Goal: Information Seeking & Learning: Learn about a topic

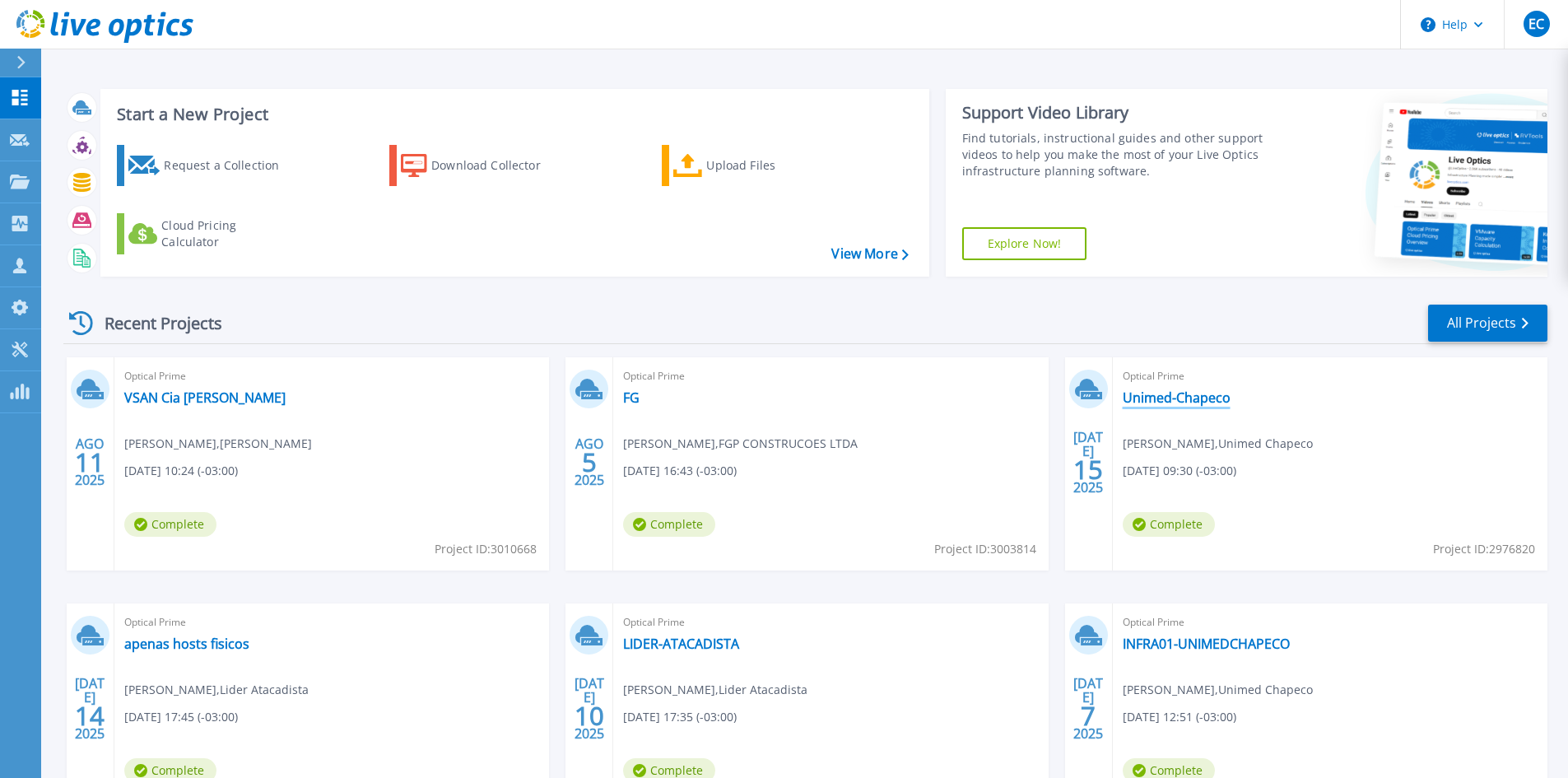
click at [1150, 399] on link "Unimed-Chapeco" at bounding box center [1176, 397] width 108 height 17
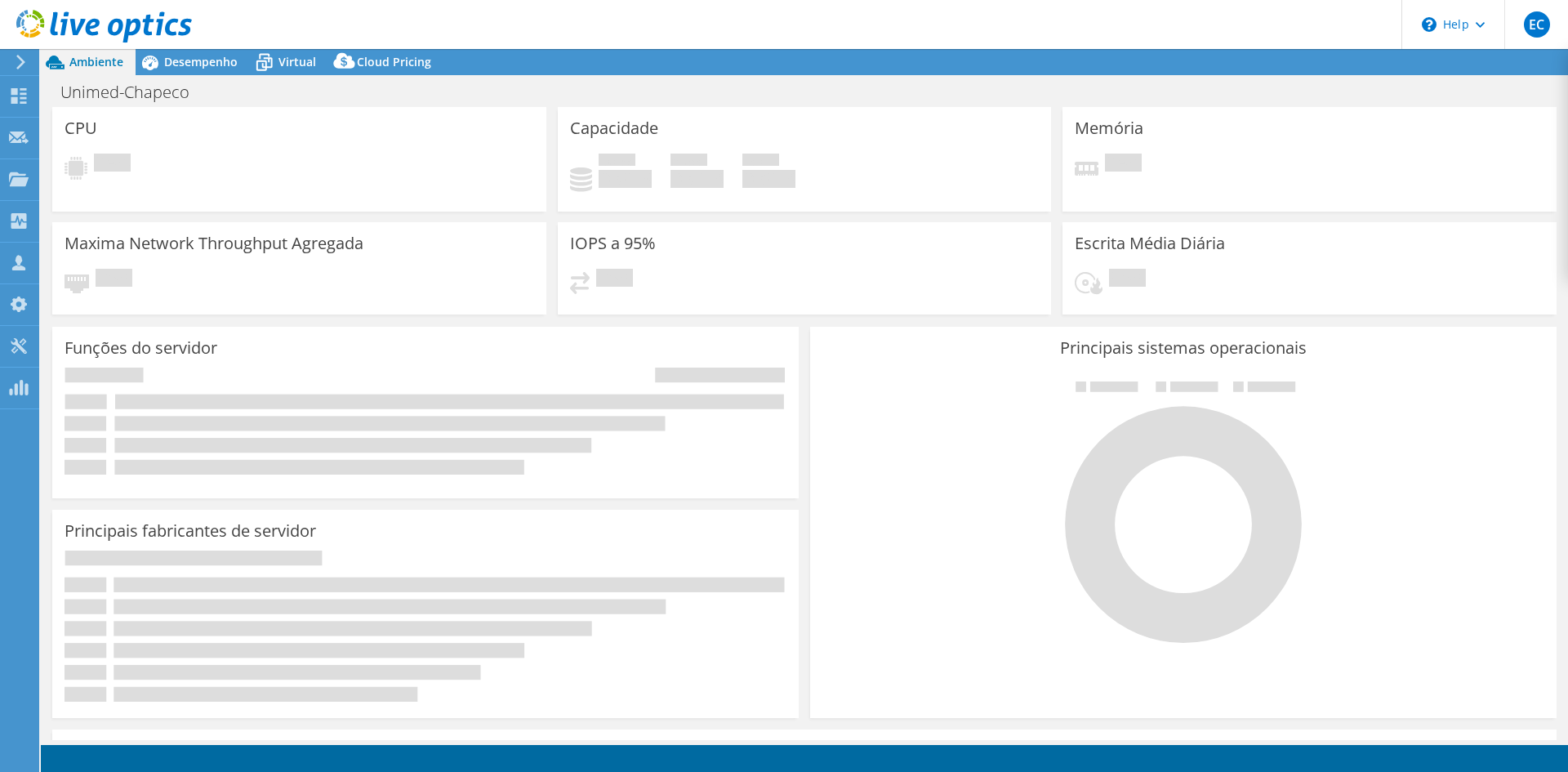
select select "USD"
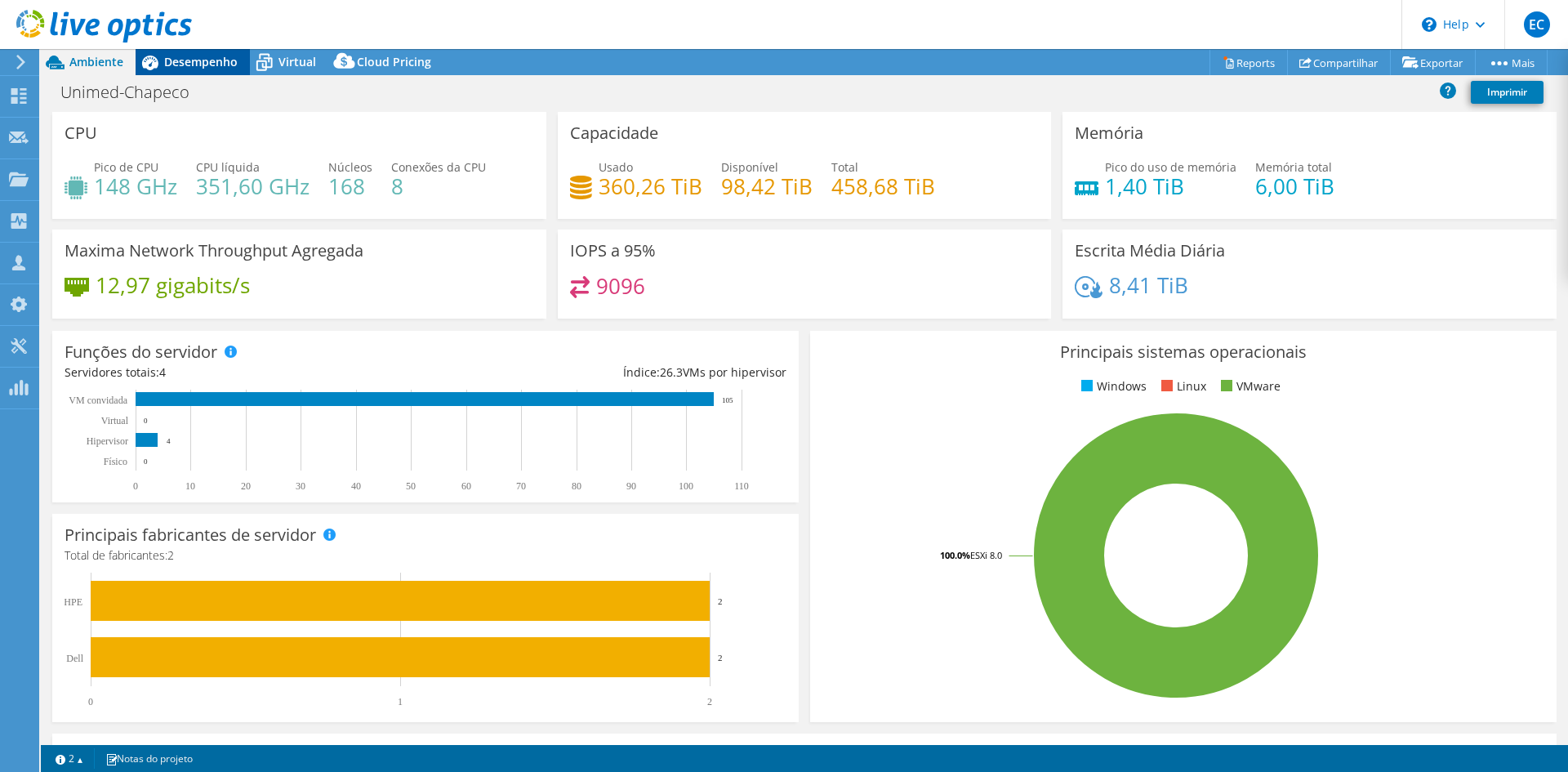
click at [221, 54] on span "Desempenho" at bounding box center [200, 62] width 73 height 16
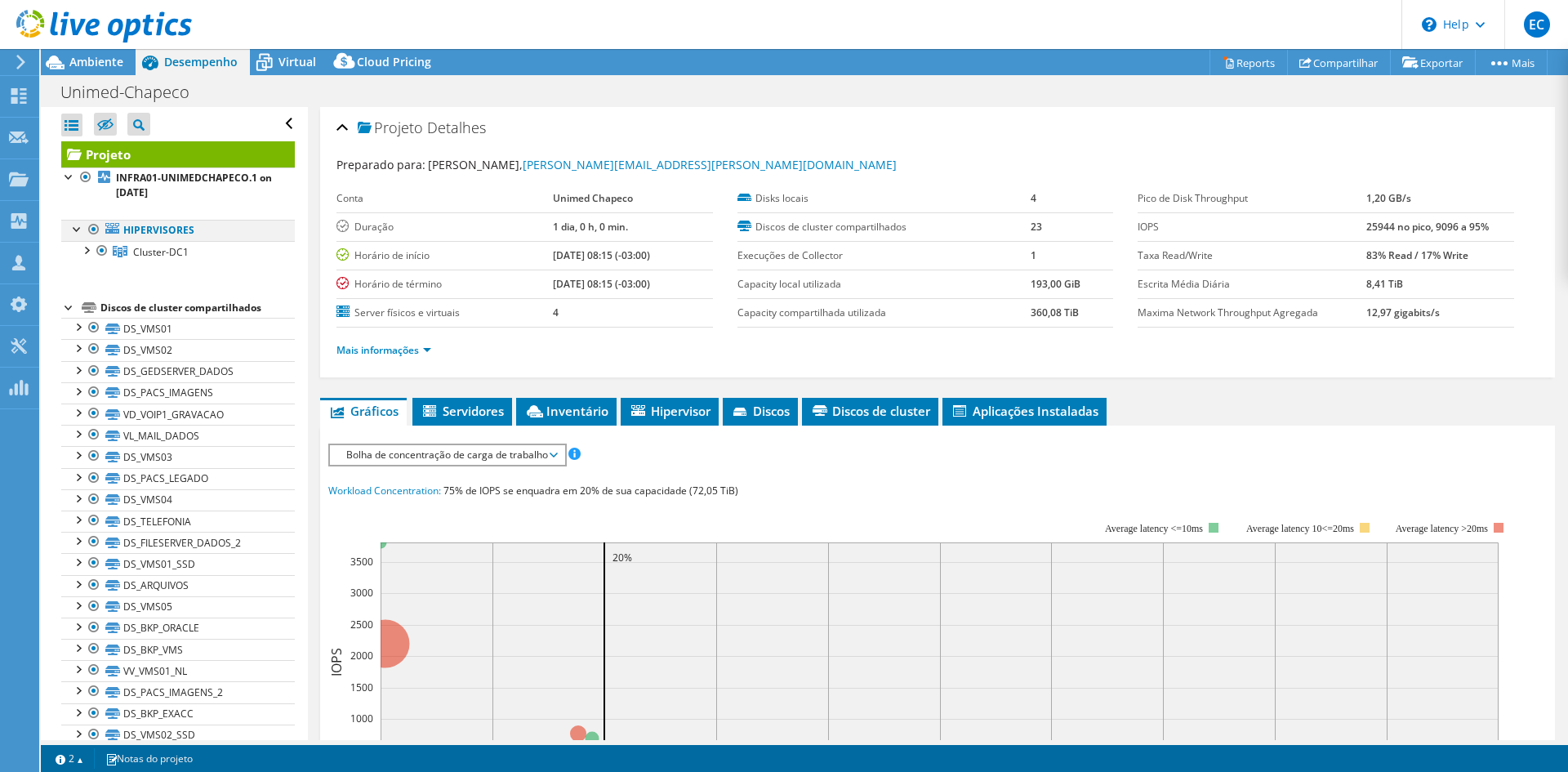
click at [77, 227] on div at bounding box center [77, 228] width 17 height 17
click at [79, 232] on div at bounding box center [77, 228] width 17 height 17
click at [87, 252] on div at bounding box center [86, 250] width 17 height 17
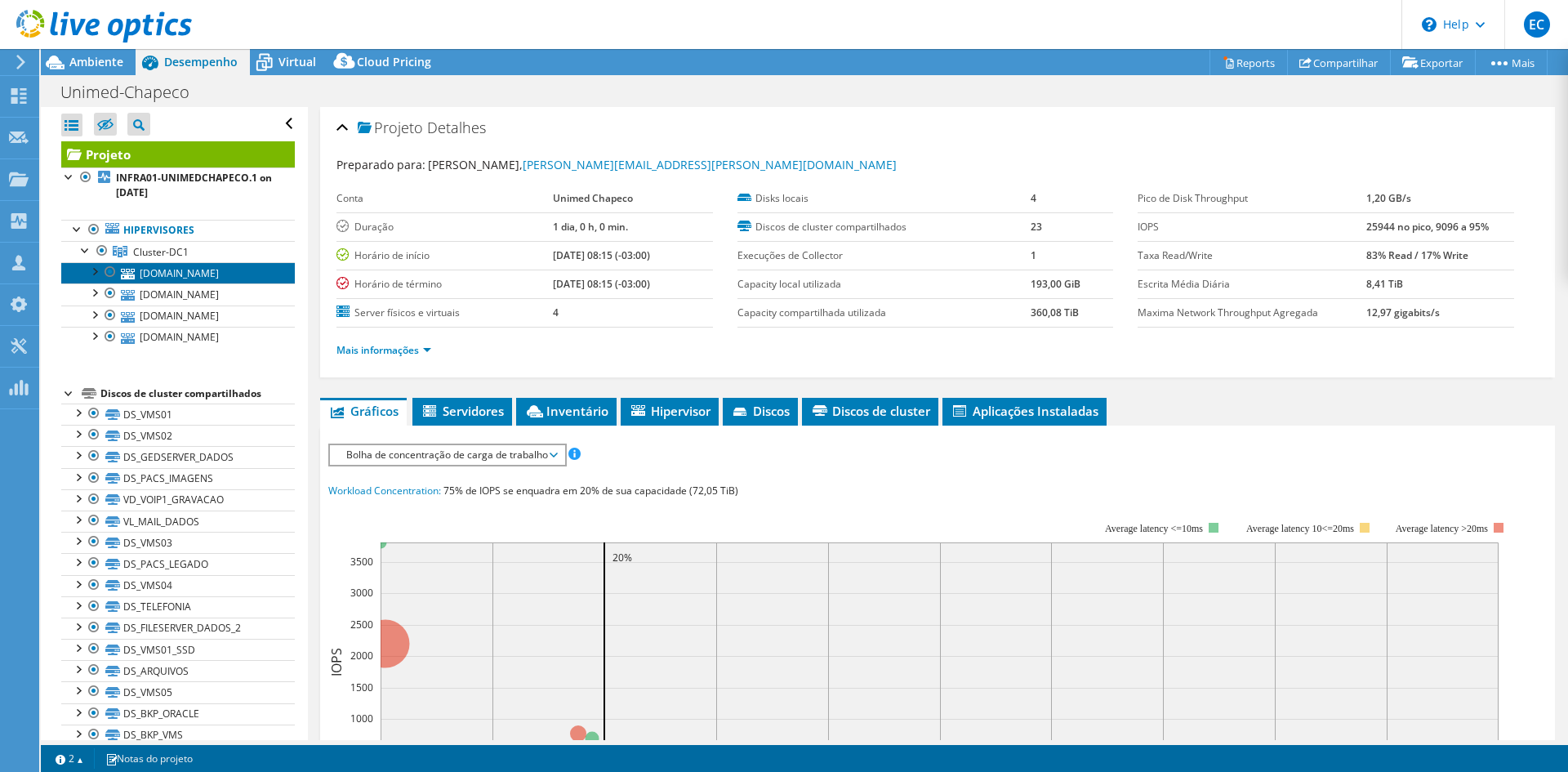
click at [264, 267] on link "esx1.unimedcco.unimedchapeco.com.br" at bounding box center [178, 273] width 234 height 22
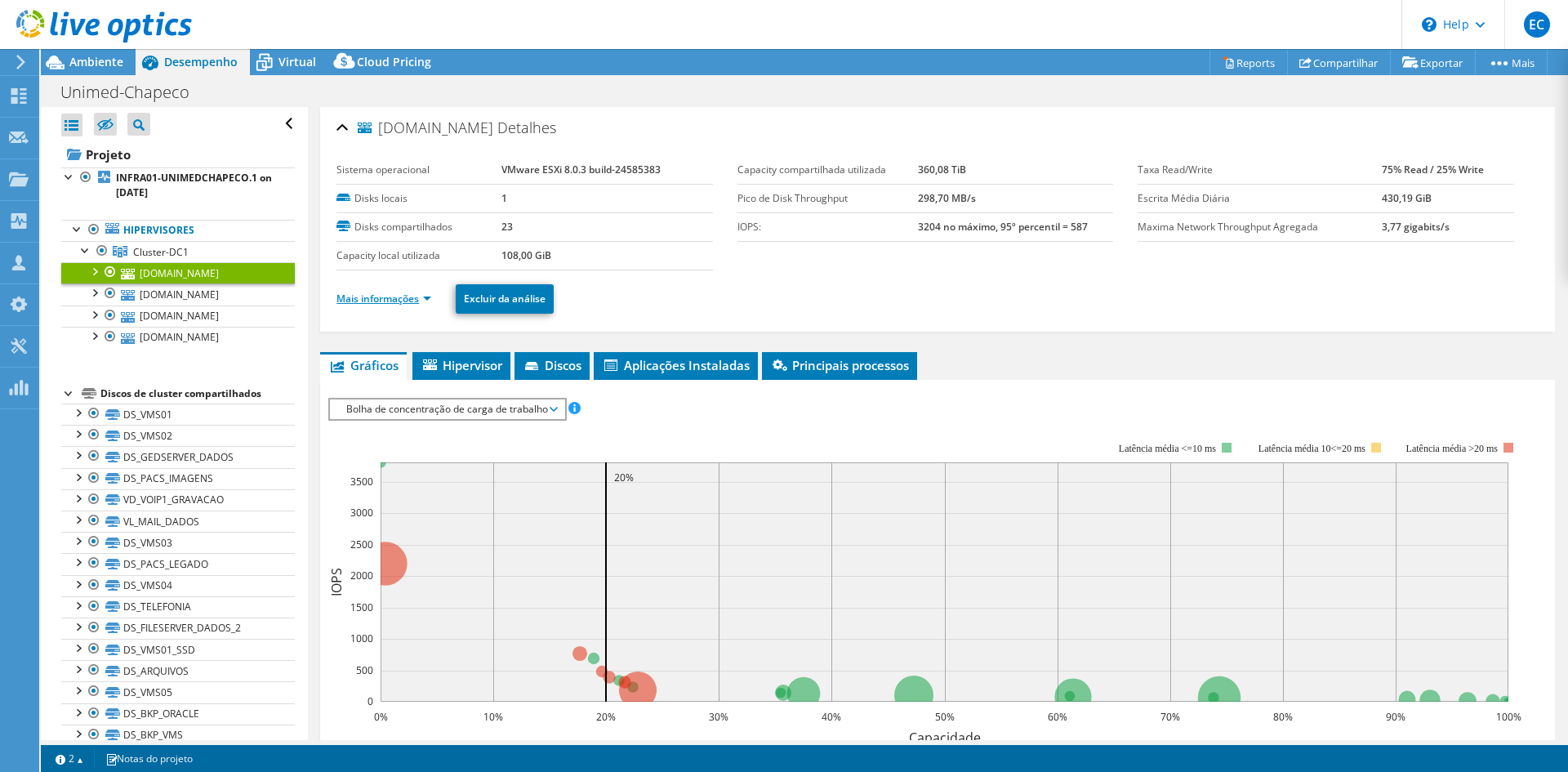
click at [423, 295] on link "Mais informações" at bounding box center [383, 298] width 95 height 14
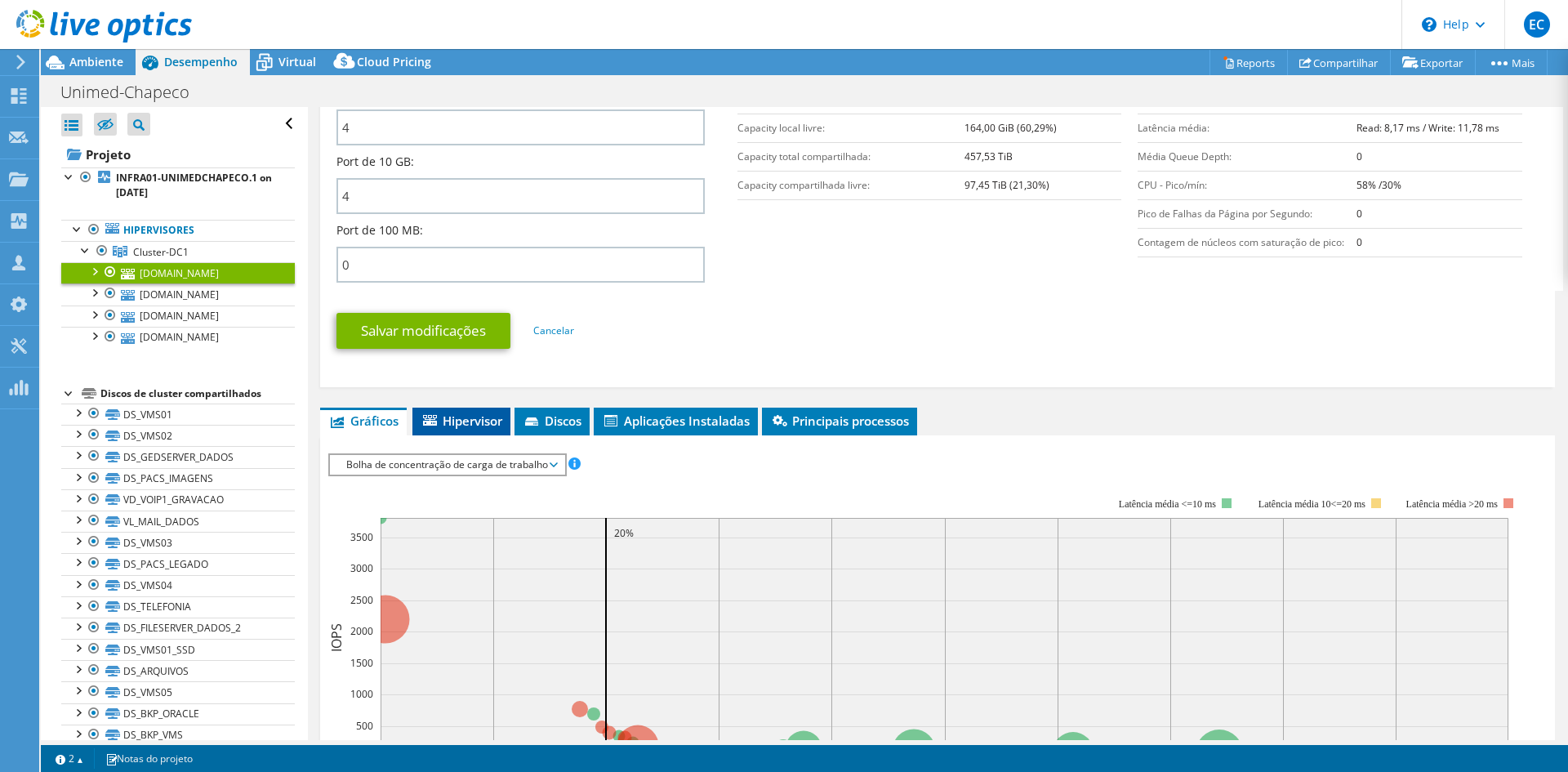
scroll to position [755, 0]
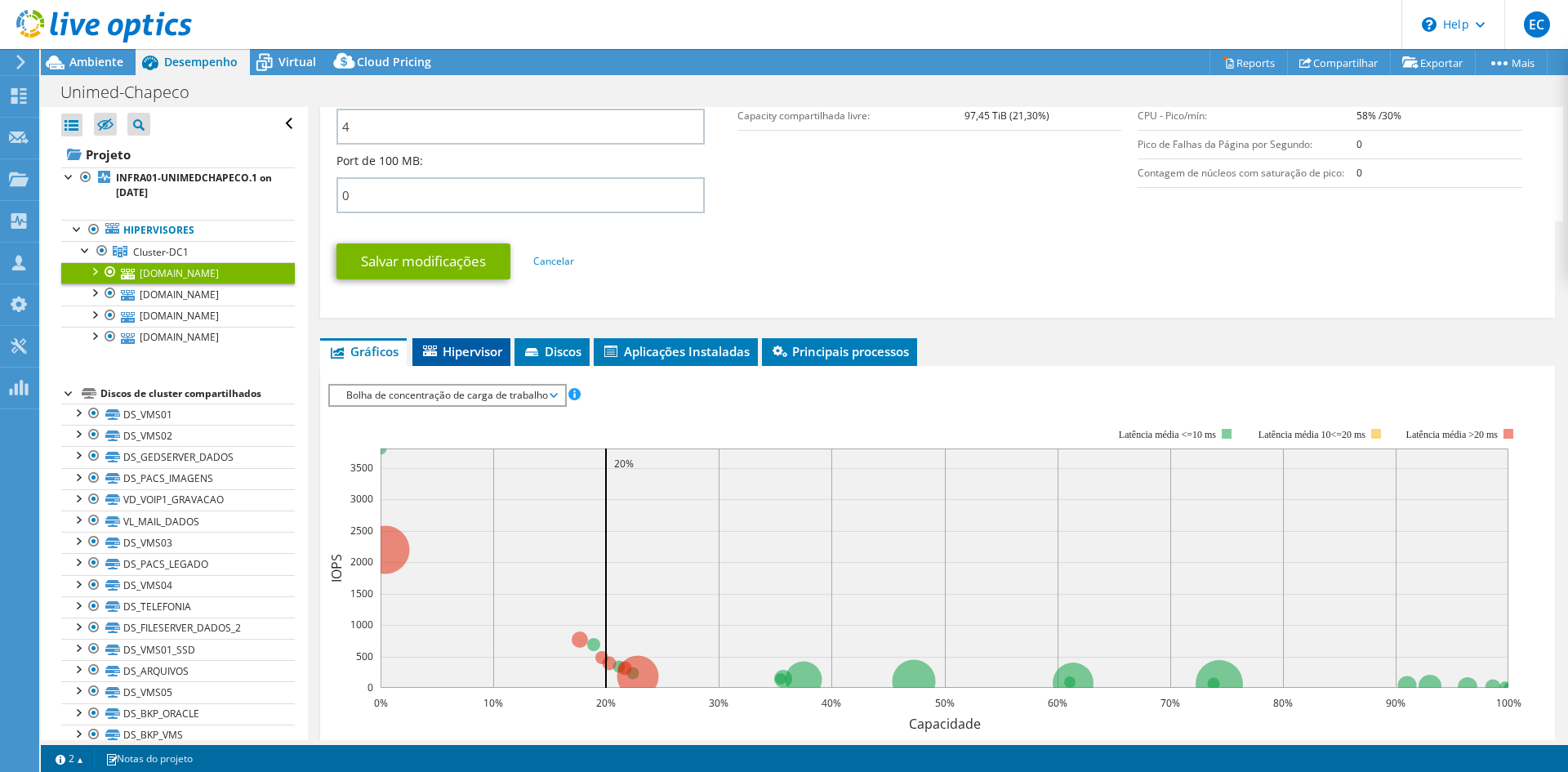
click at [454, 348] on span "Hipervisor" at bounding box center [462, 351] width 82 height 17
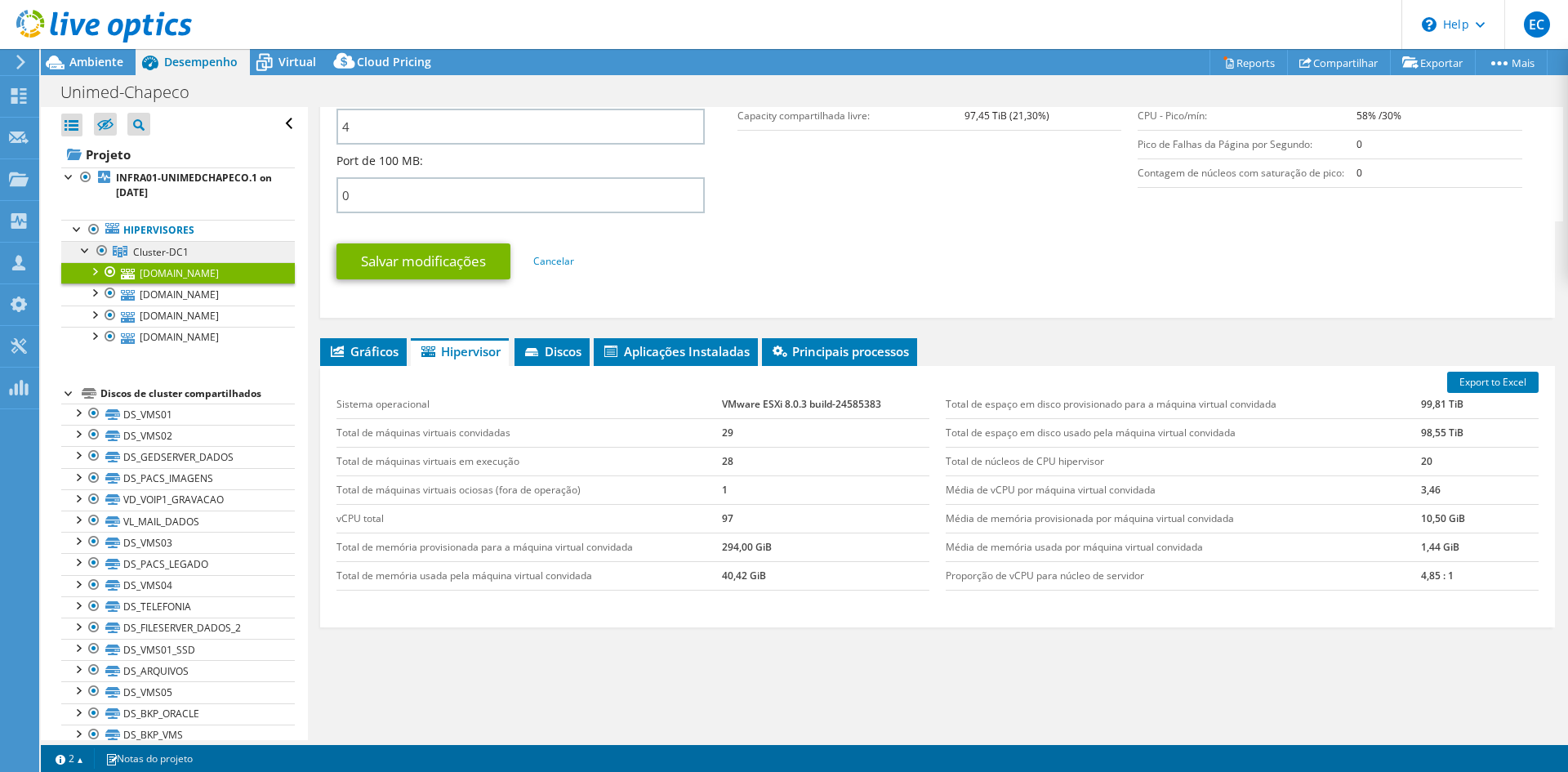
click at [162, 259] on link "Cluster-DC1" at bounding box center [178, 252] width 234 height 22
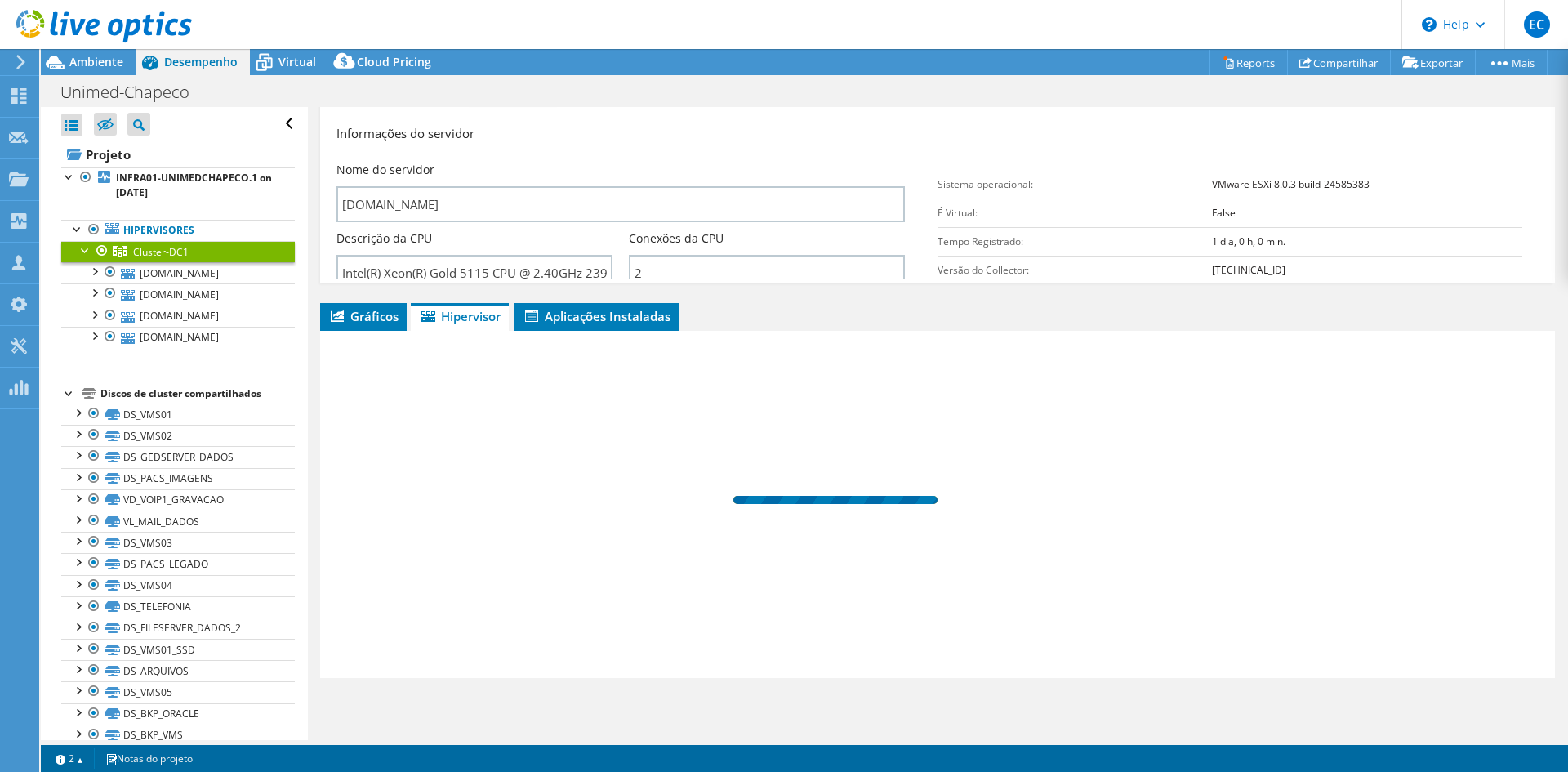
scroll to position [37, 0]
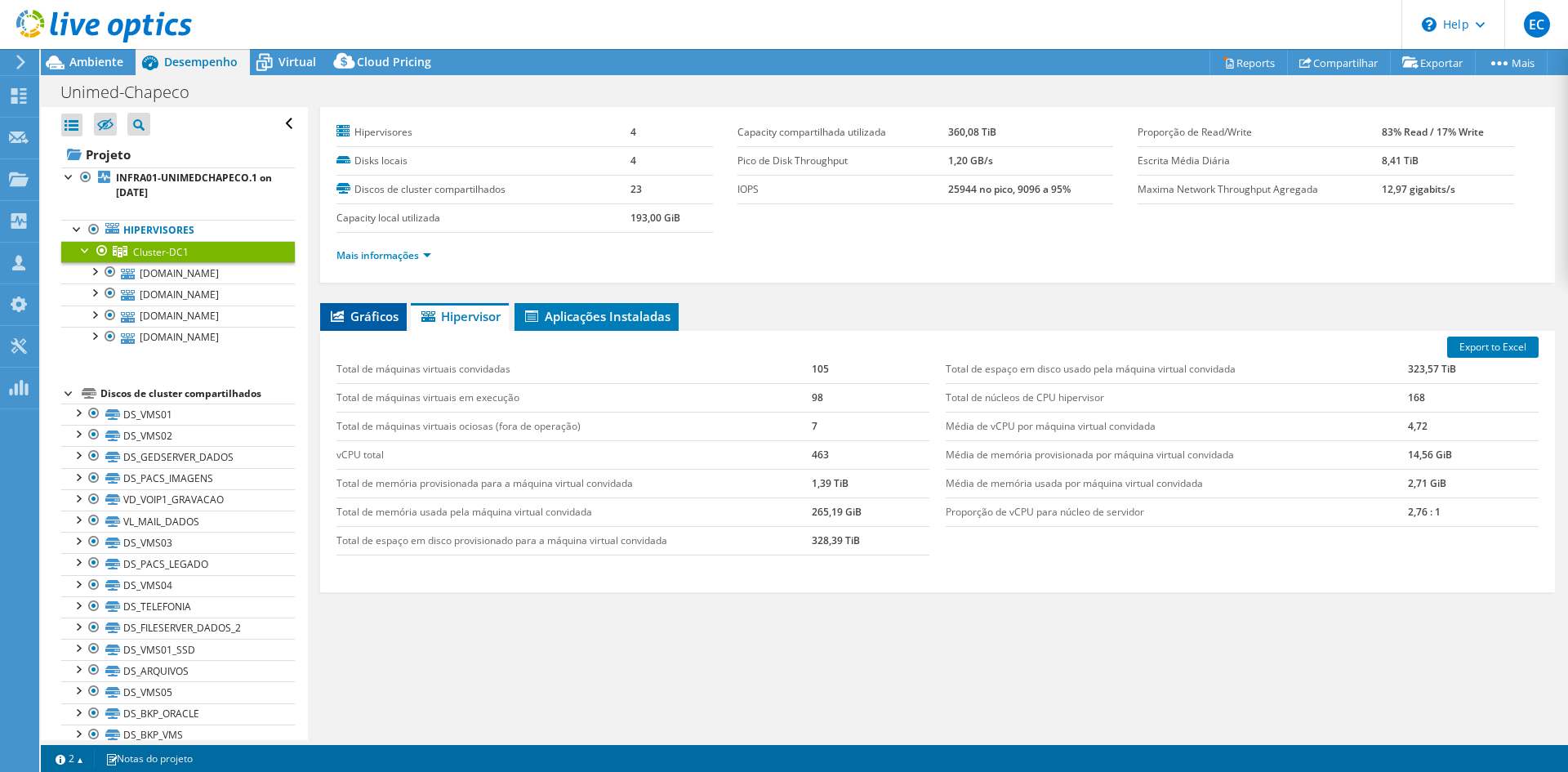
click at [381, 314] on span "Gráficos" at bounding box center [364, 316] width 70 height 17
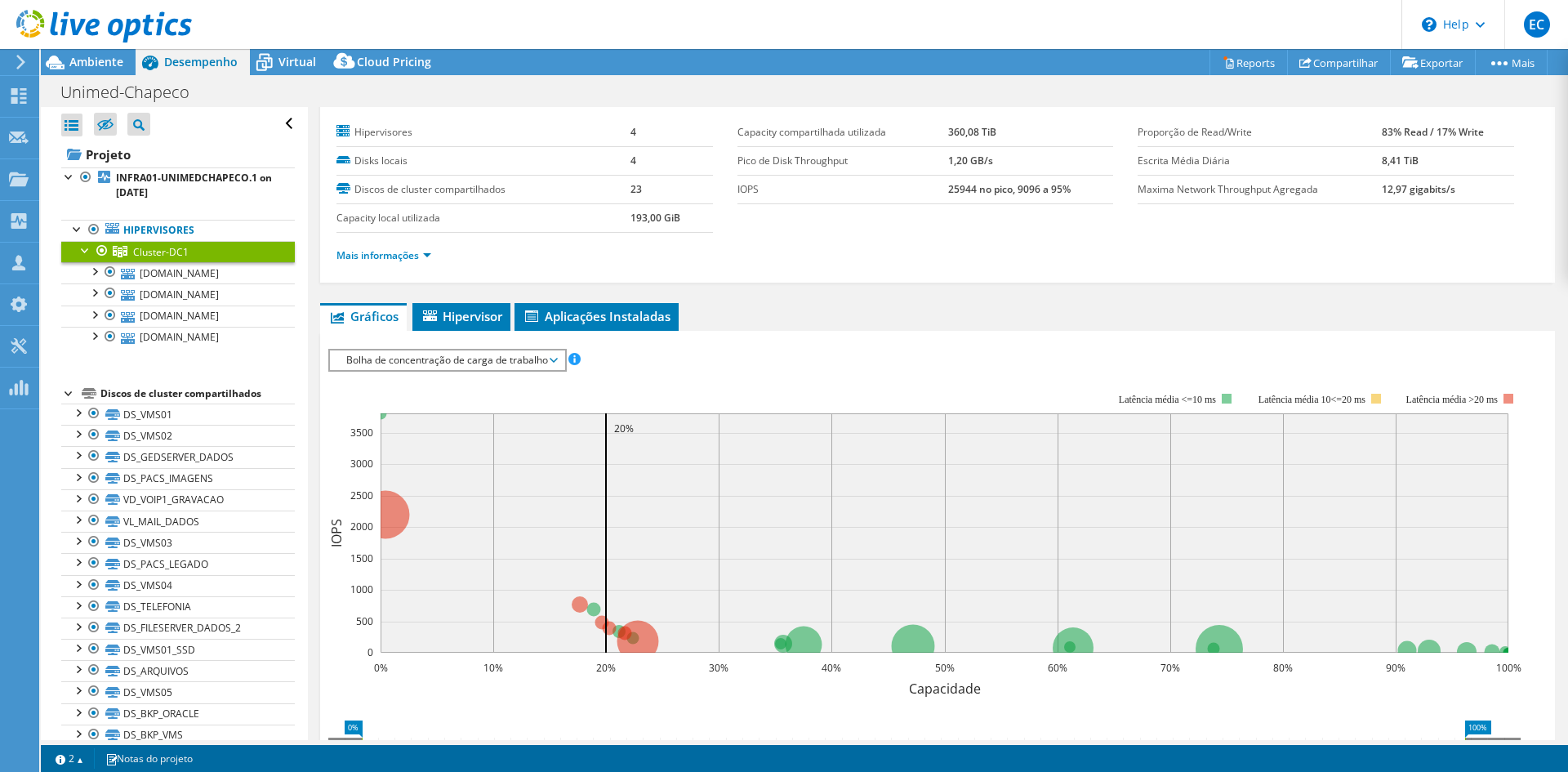
scroll to position [215, 0]
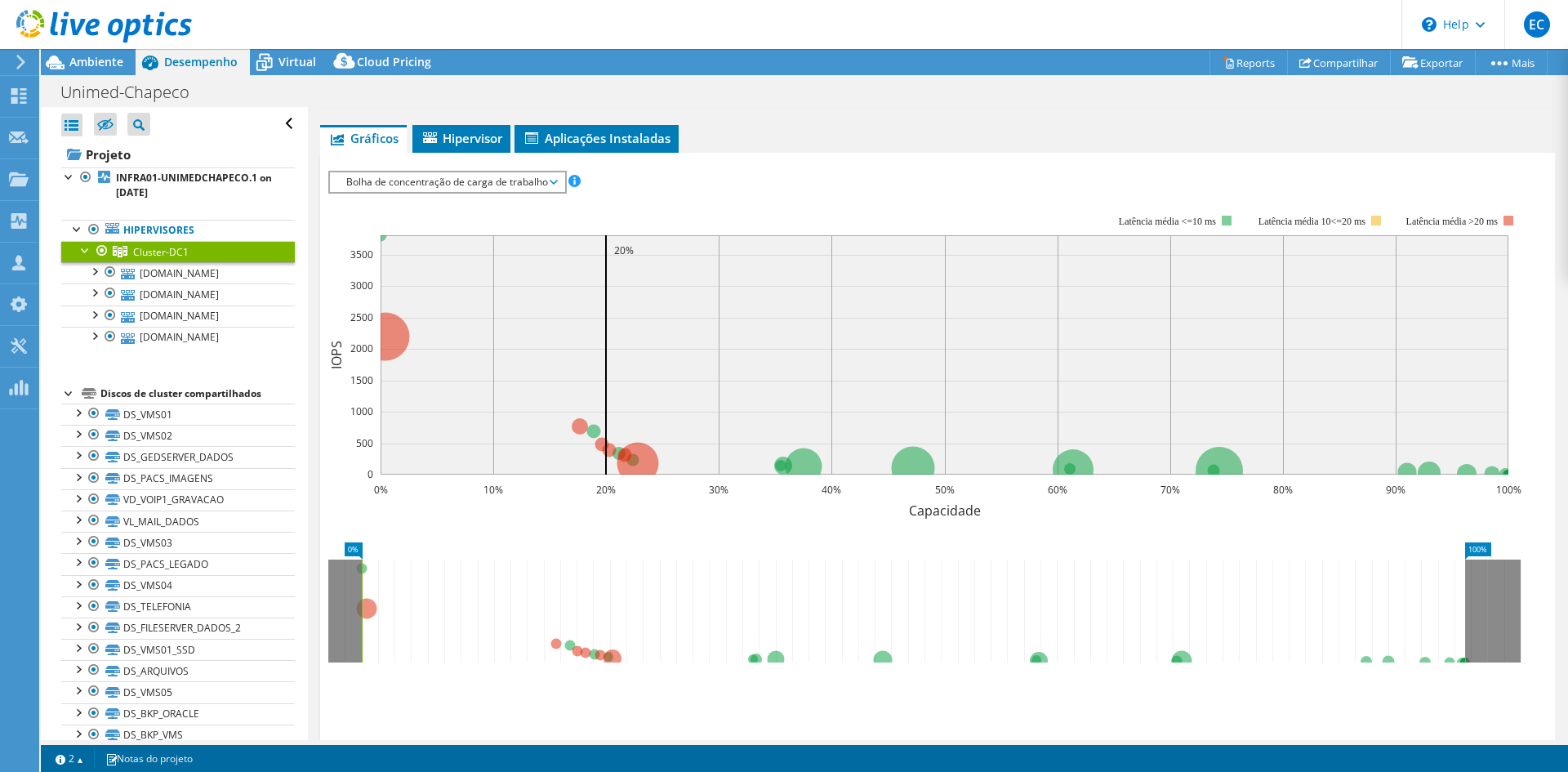
click at [453, 179] on span "Bolha de concentração de carga de trabalho" at bounding box center [447, 182] width 218 height 20
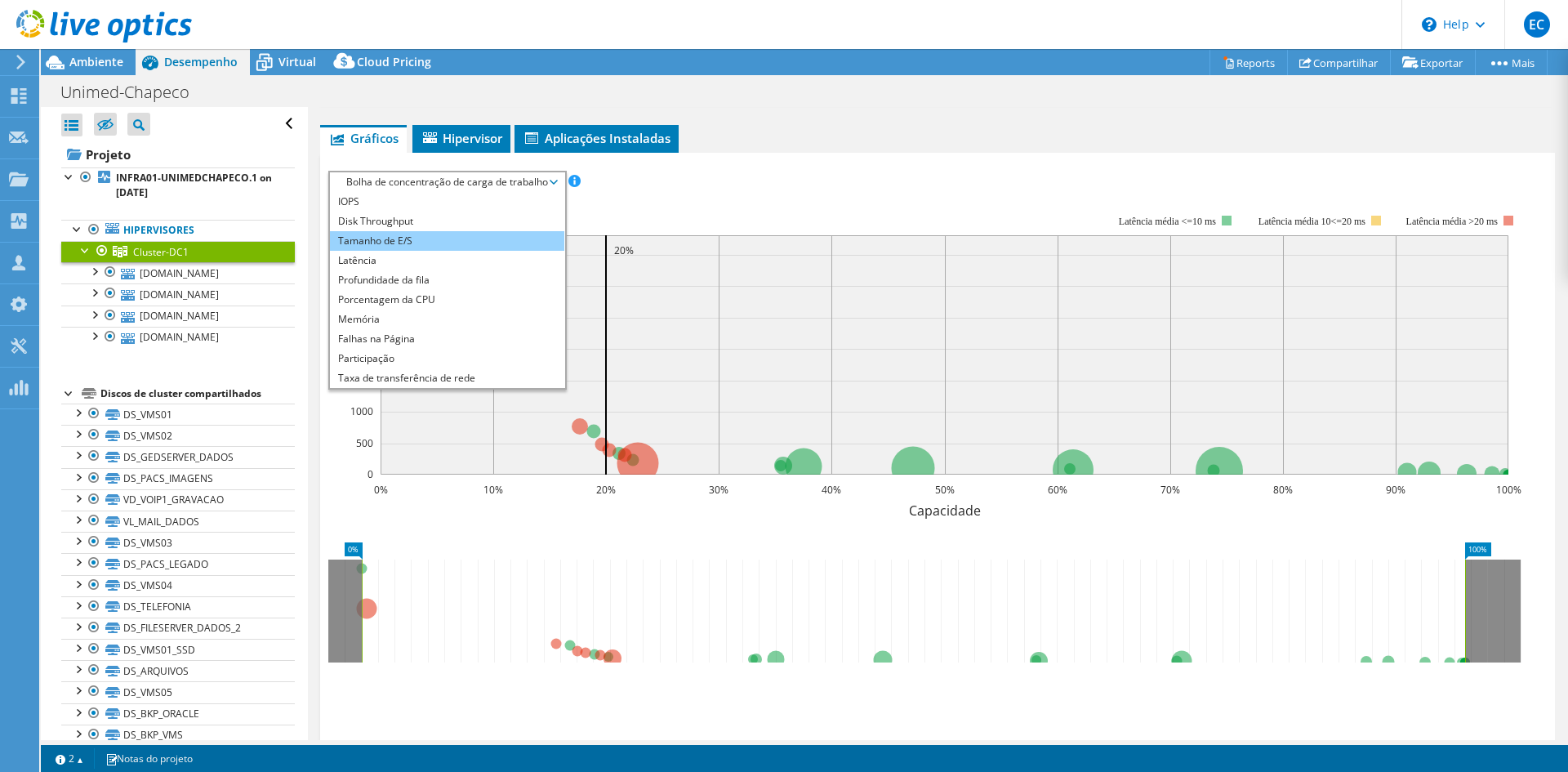
scroll to position [0, 0]
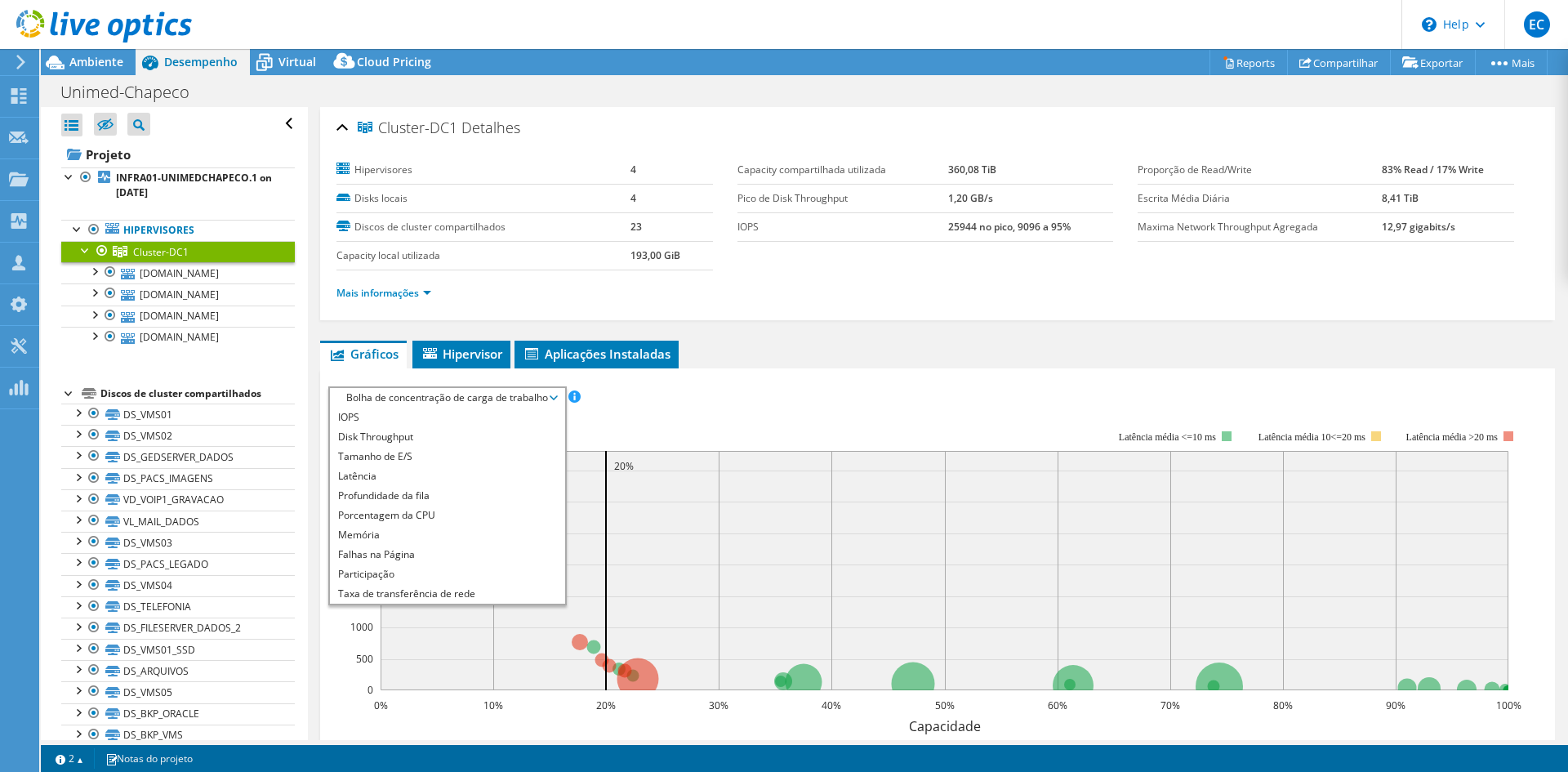
click at [171, 246] on span "Cluster-DC1" at bounding box center [161, 252] width 56 height 14
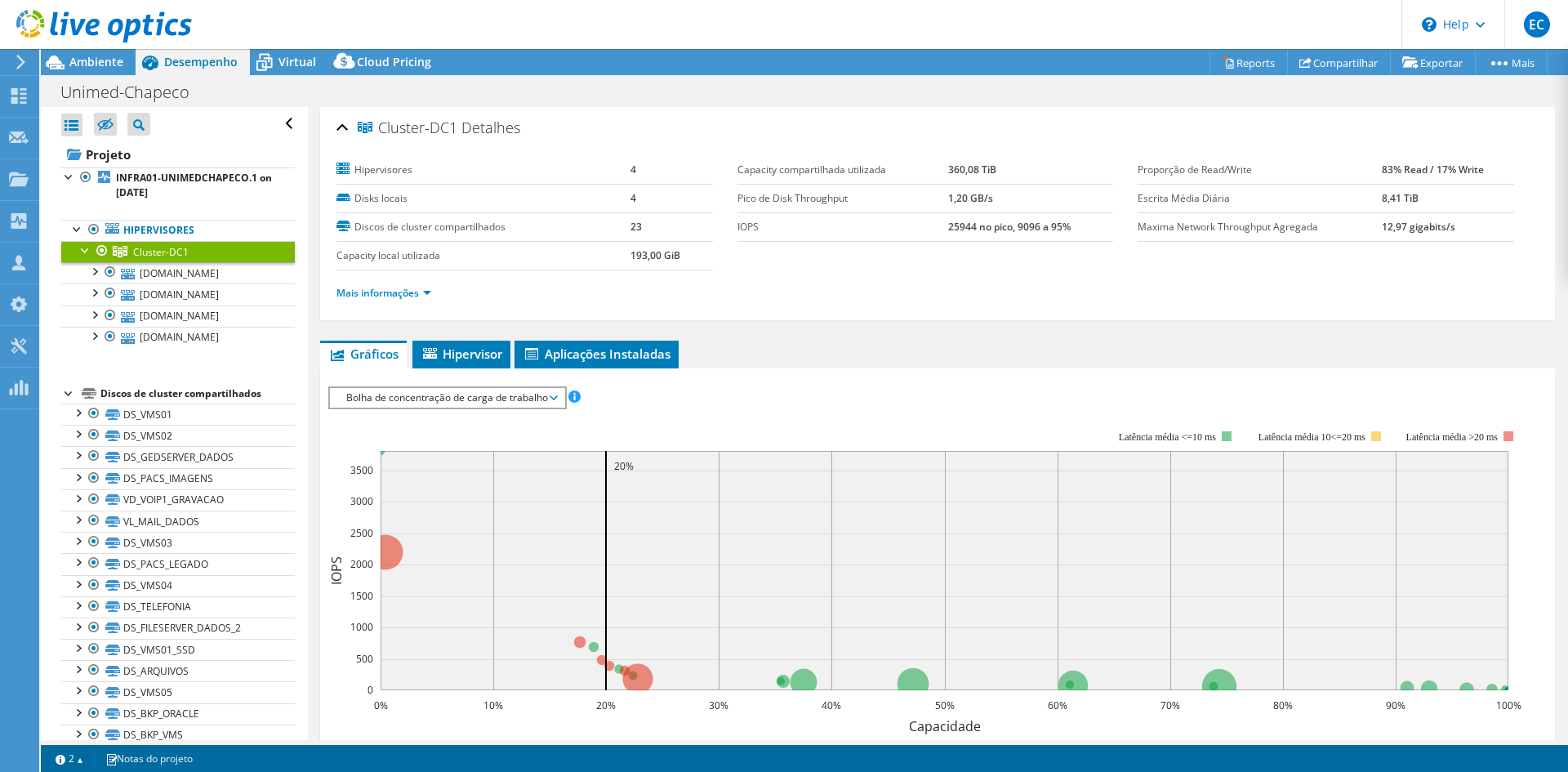
click at [403, 314] on div "Mais informações" at bounding box center [937, 293] width 1202 height 46
click at [407, 303] on div "Mais informações" at bounding box center [937, 293] width 1202 height 46
click at [411, 298] on link "Mais informações" at bounding box center [383, 293] width 95 height 14
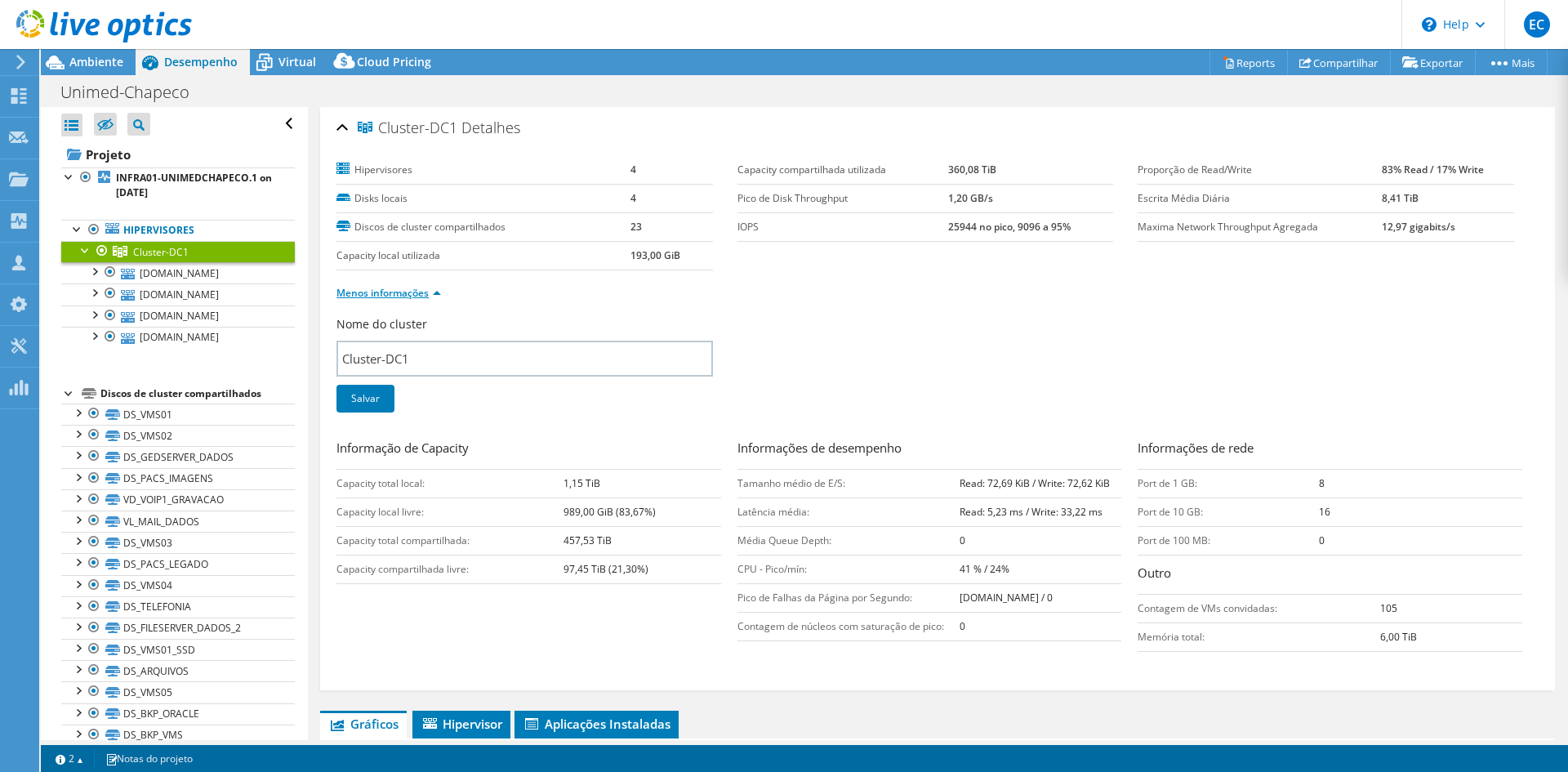
click at [435, 286] on link "Menos informações" at bounding box center [388, 293] width 105 height 14
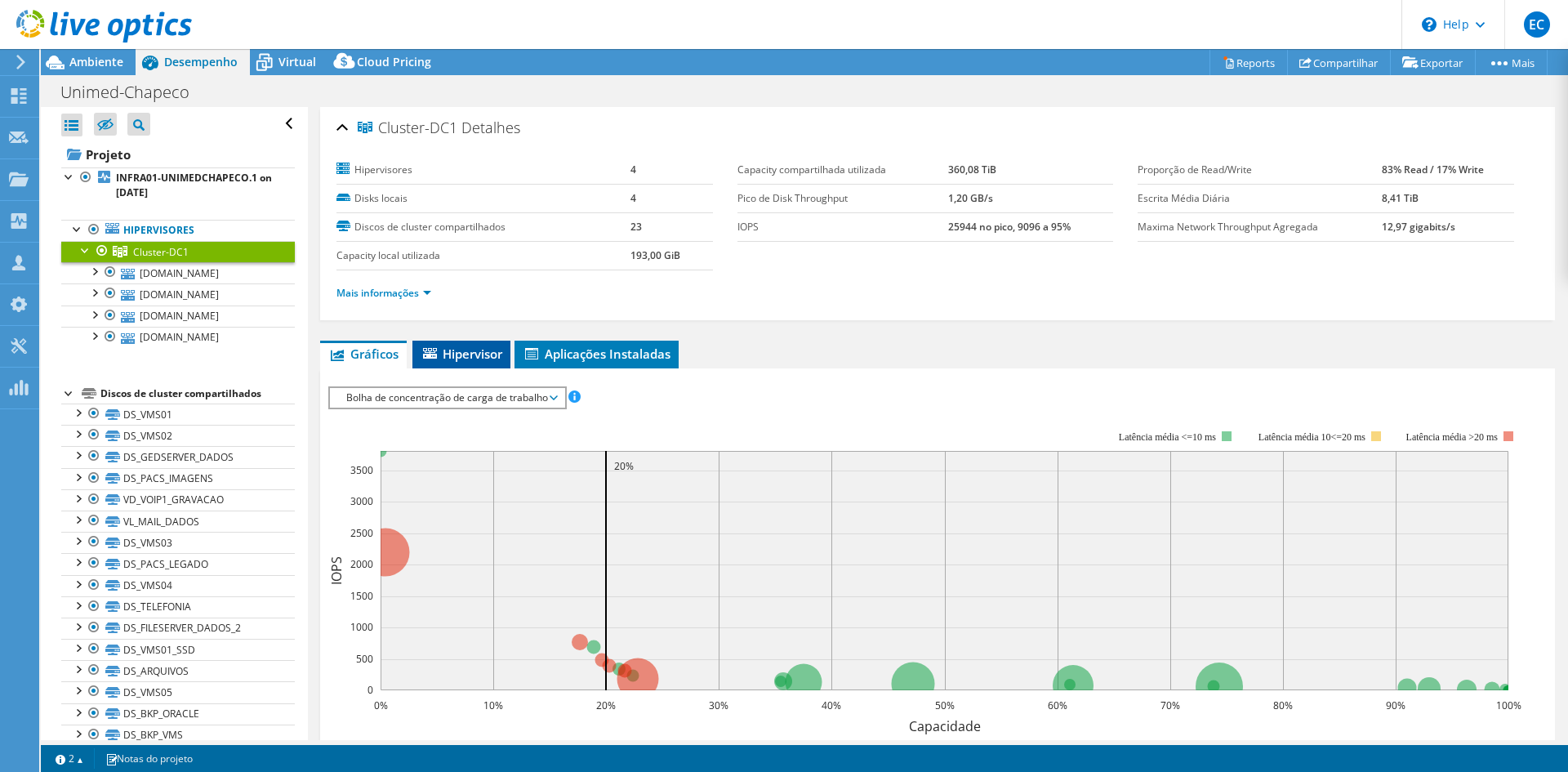
click at [464, 357] on span "Hipervisor" at bounding box center [462, 354] width 82 height 17
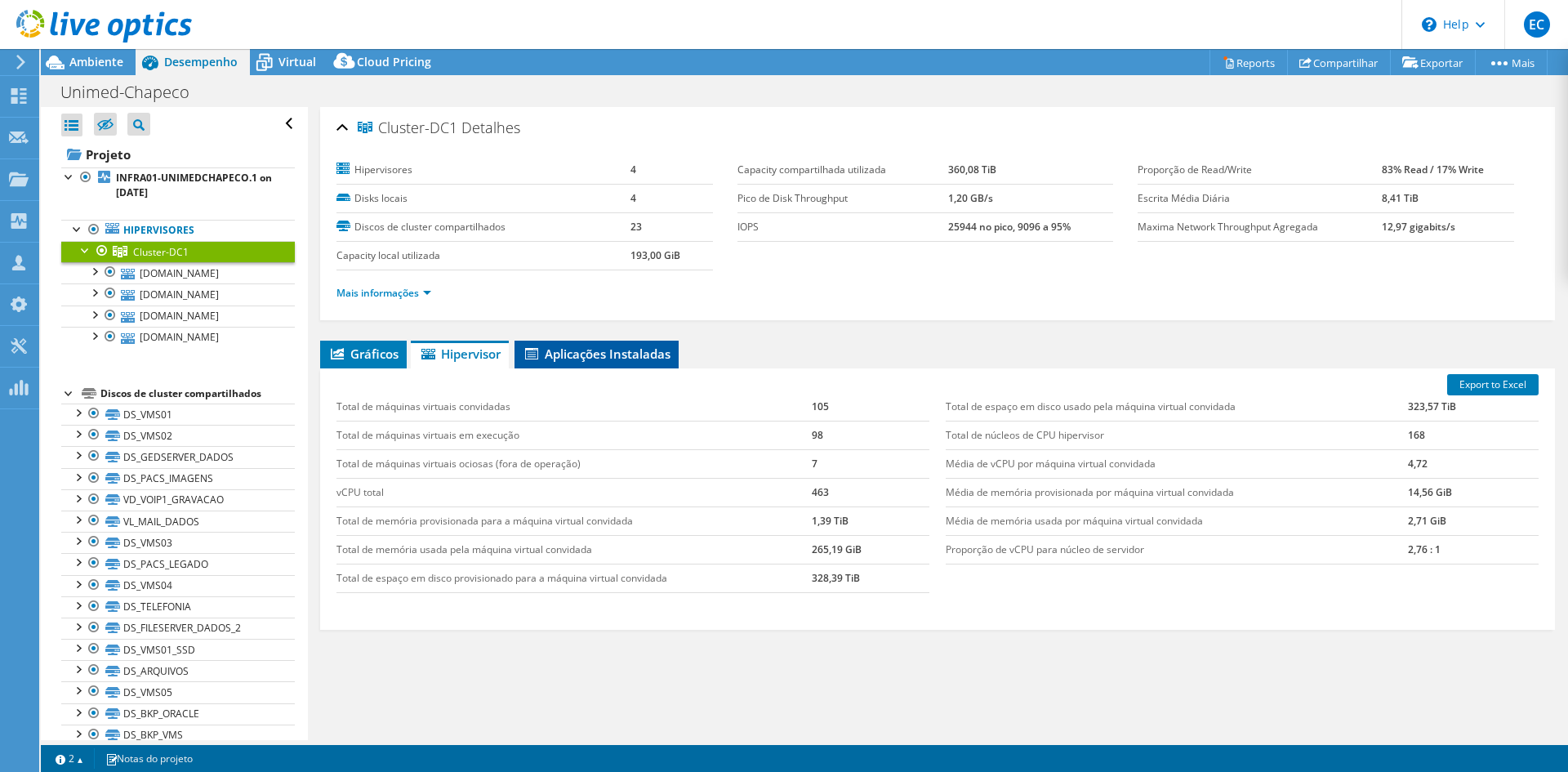
click at [537, 355] on icon at bounding box center [532, 354] width 13 height 12
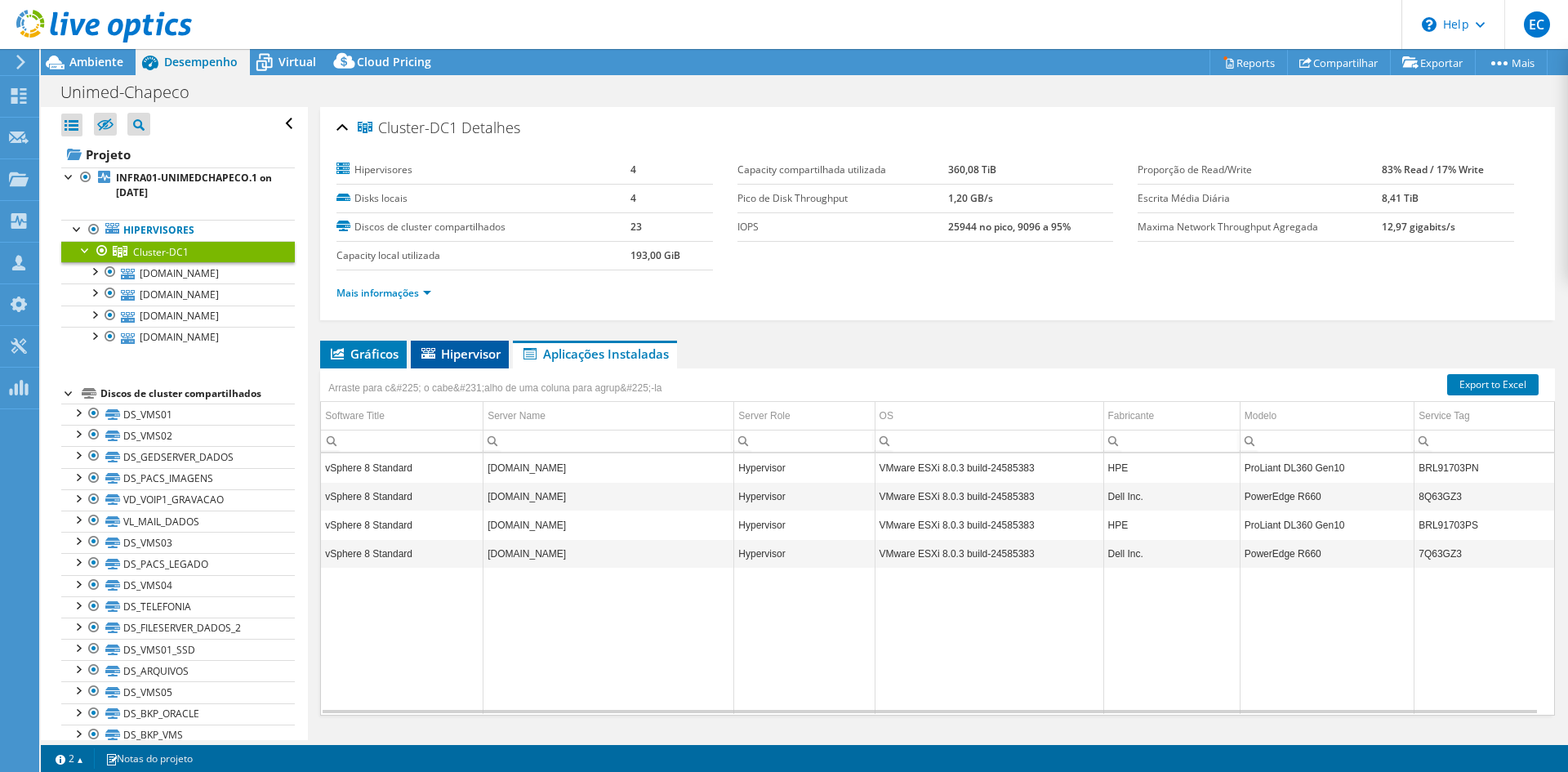
click at [467, 355] on span "Hipervisor" at bounding box center [460, 354] width 82 height 17
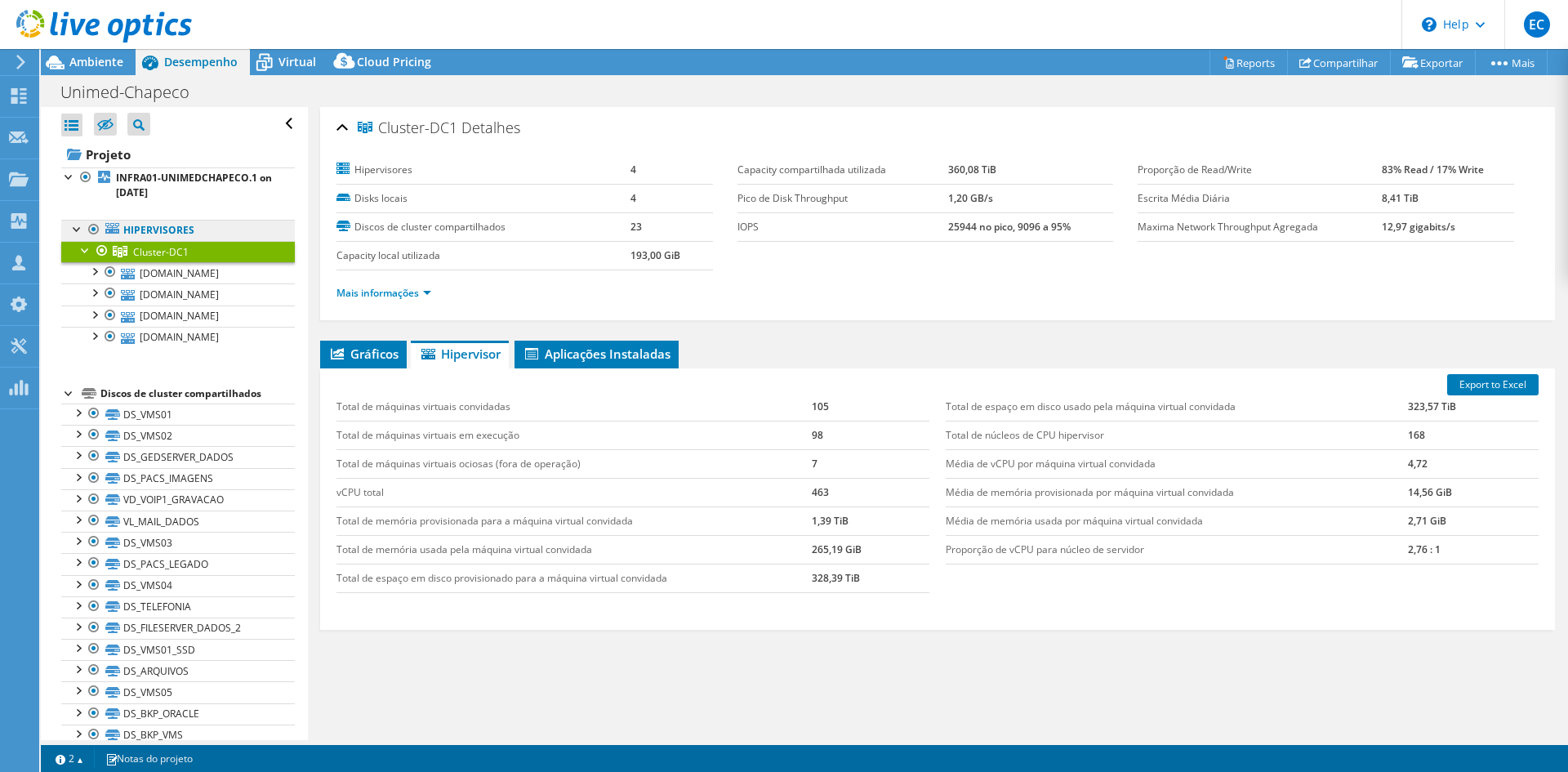
click at [174, 220] on link "Hipervisores" at bounding box center [178, 230] width 234 height 22
click at [176, 230] on link "Hipervisores" at bounding box center [178, 230] width 234 height 22
